Goal: Find specific page/section: Find specific page/section

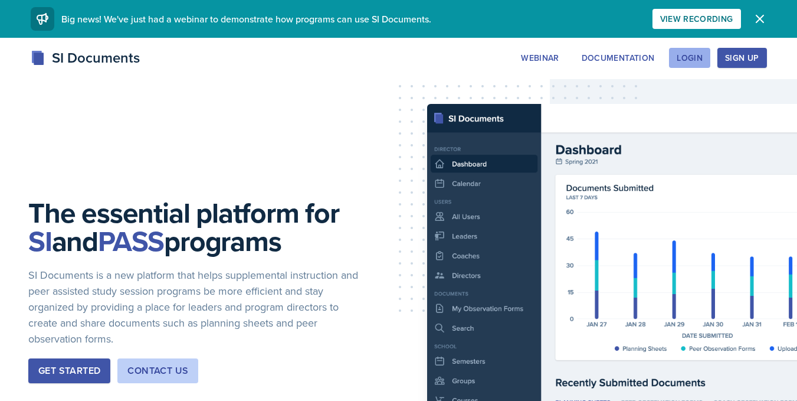
click at [690, 65] on button "Login" at bounding box center [689, 58] width 41 height 20
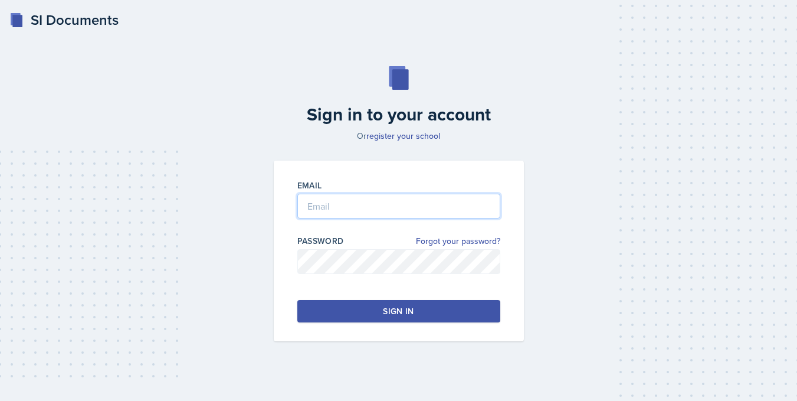
type input "[PERSON_NAME][EMAIL_ADDRESS][PERSON_NAME][DOMAIN_NAME]"
click at [396, 312] on div "Sign in" at bounding box center [398, 311] width 31 height 12
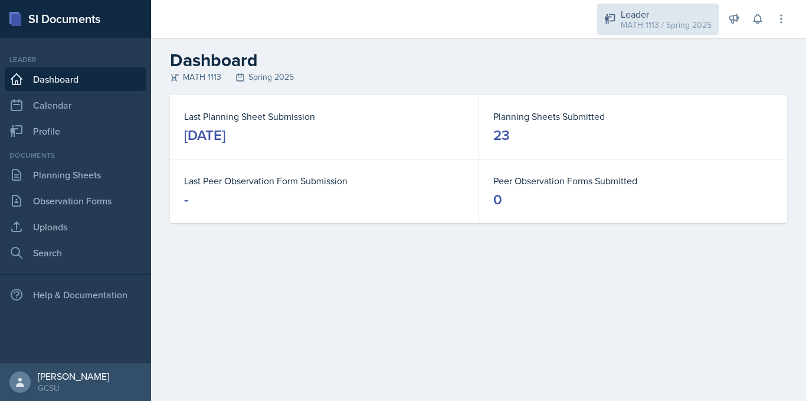
click at [661, 29] on div "MATH 1113 / Spring 2025" at bounding box center [666, 25] width 91 height 12
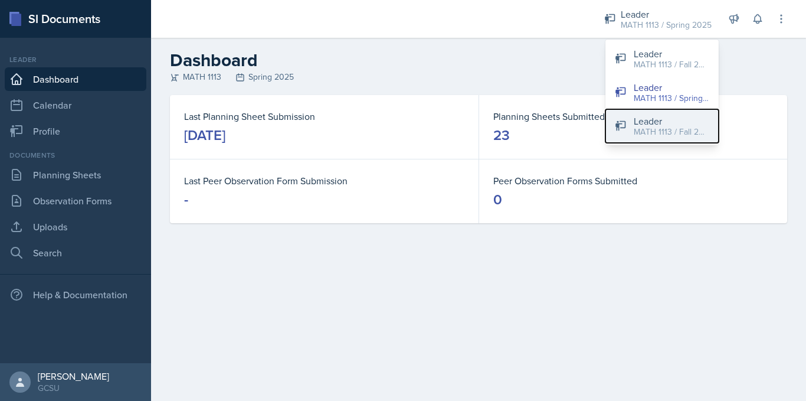
click at [645, 122] on div "Leader" at bounding box center [672, 121] width 76 height 14
